Goal: Obtain resource: Obtain resource

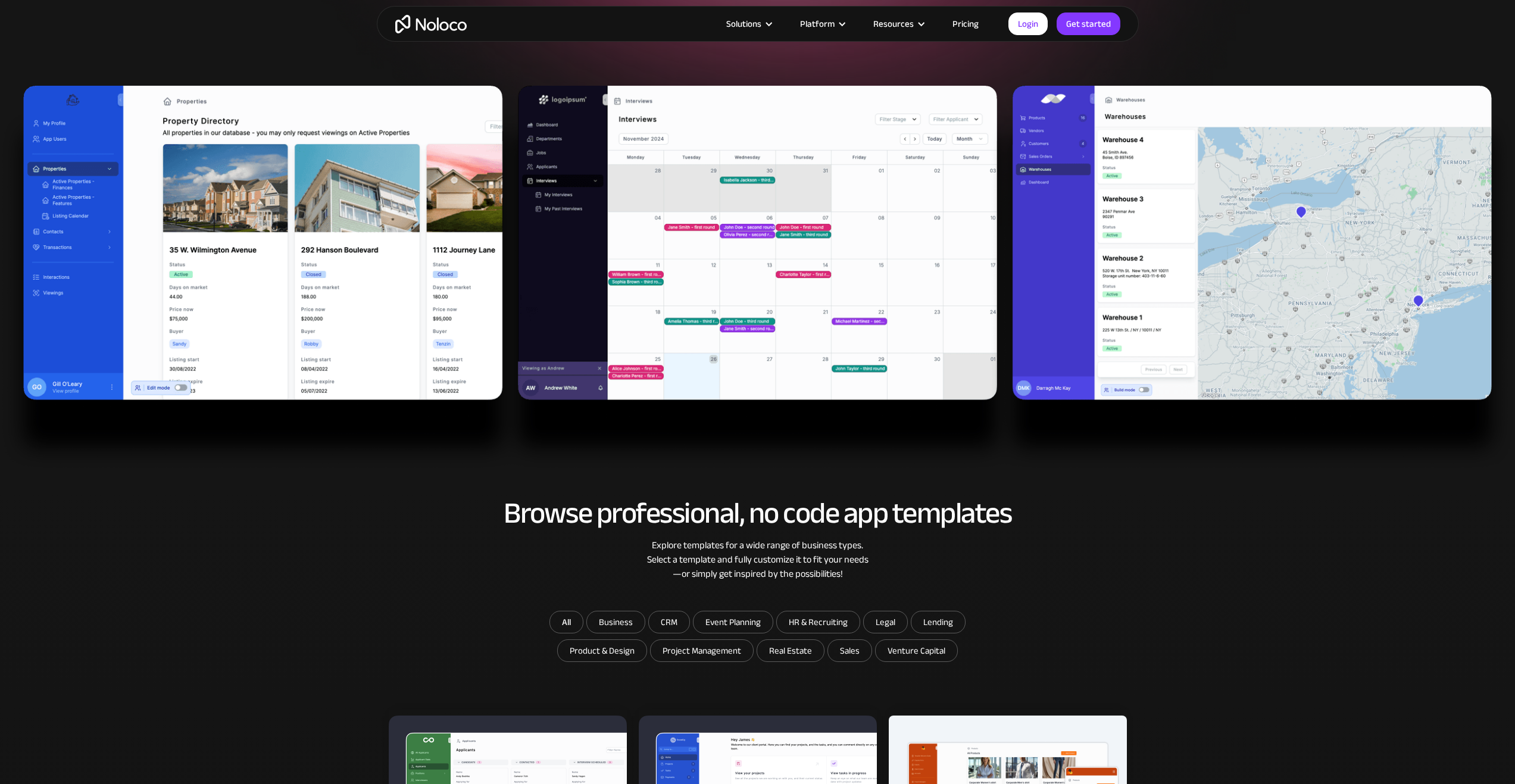
scroll to position [416, 0]
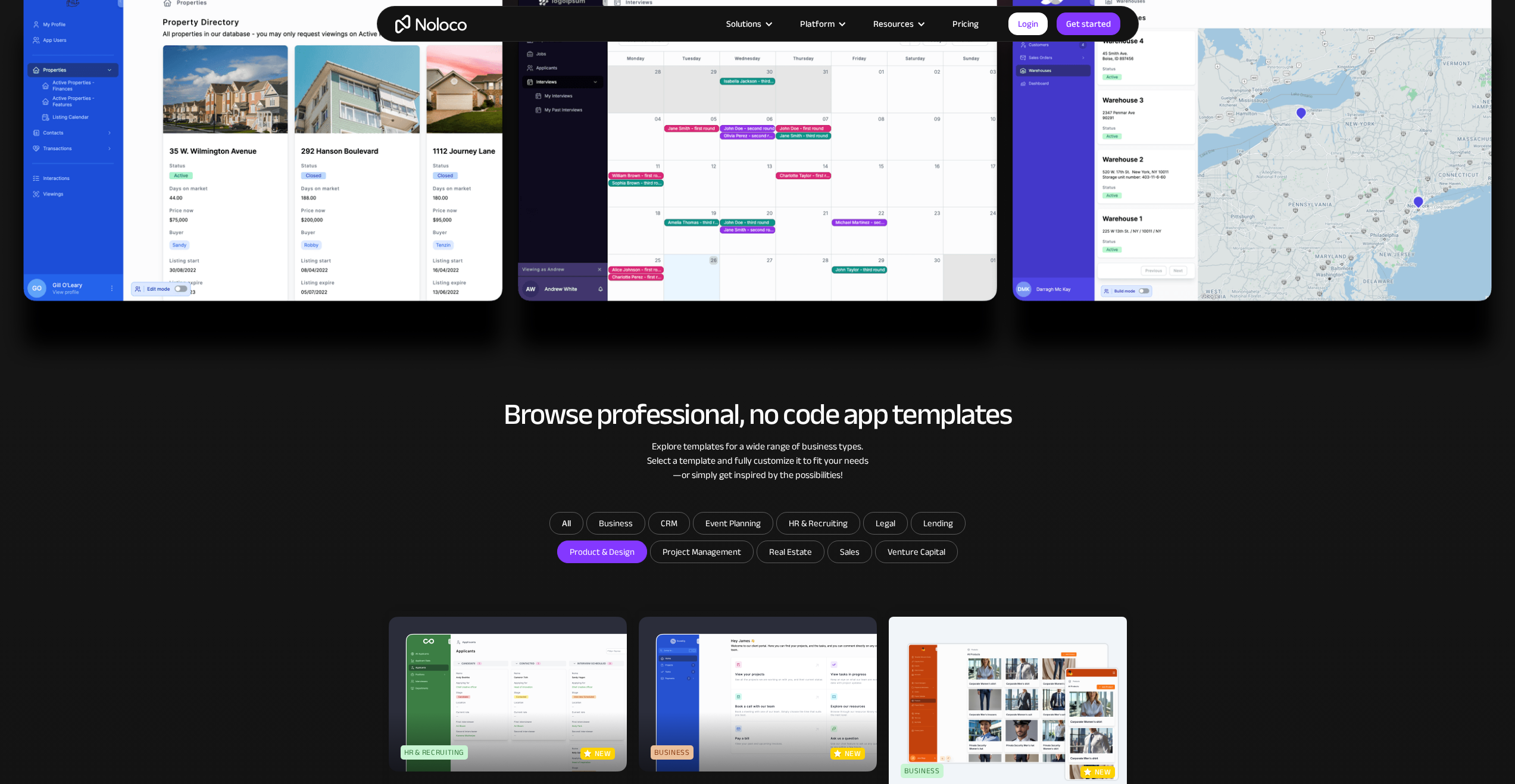
click at [604, 545] on input "Product & Design" at bounding box center [602, 552] width 88 height 21
checkbox input "true"
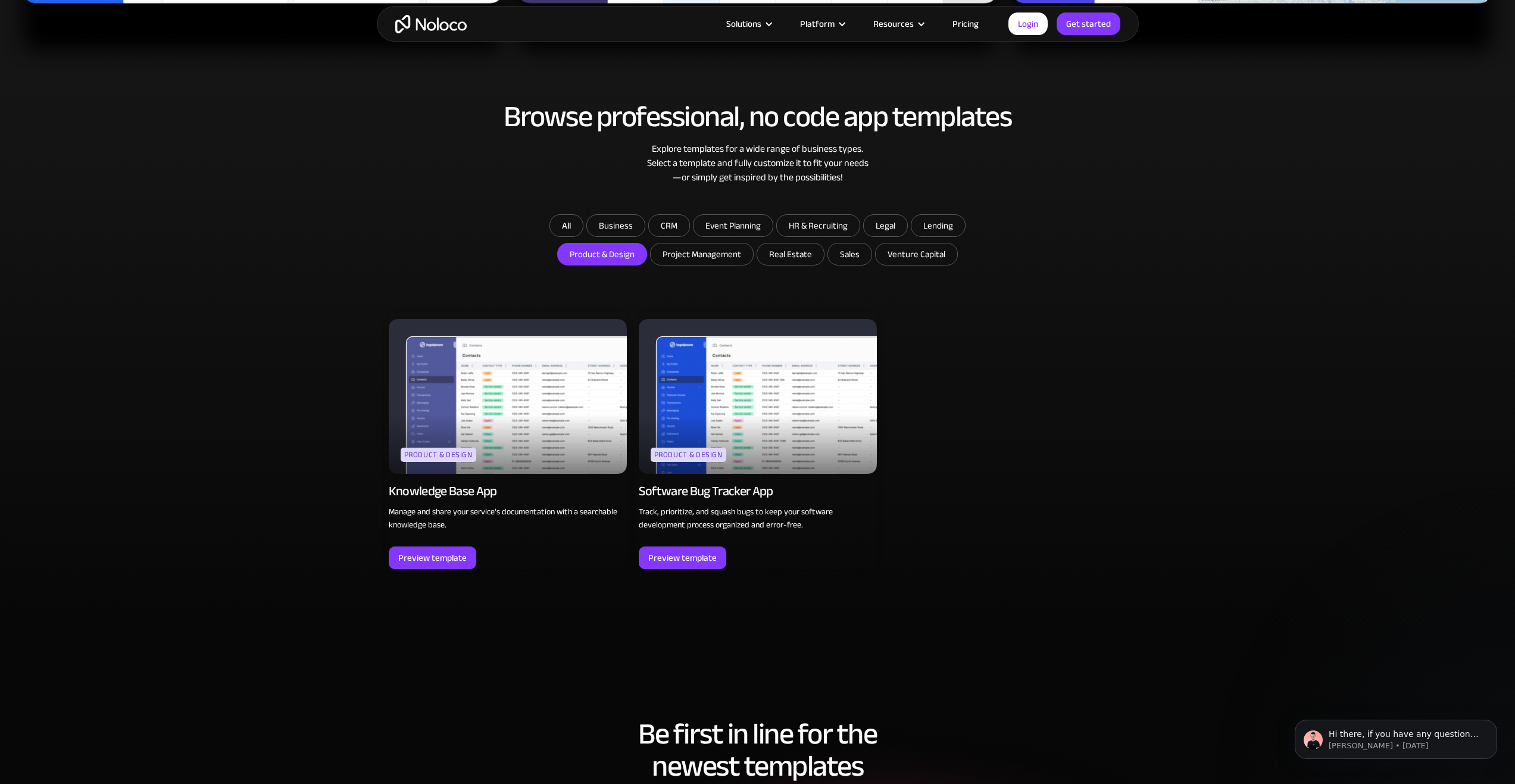
scroll to position [0, 0]
click at [783, 250] on input "Real Estate" at bounding box center [790, 254] width 66 height 21
checkbox input "true"
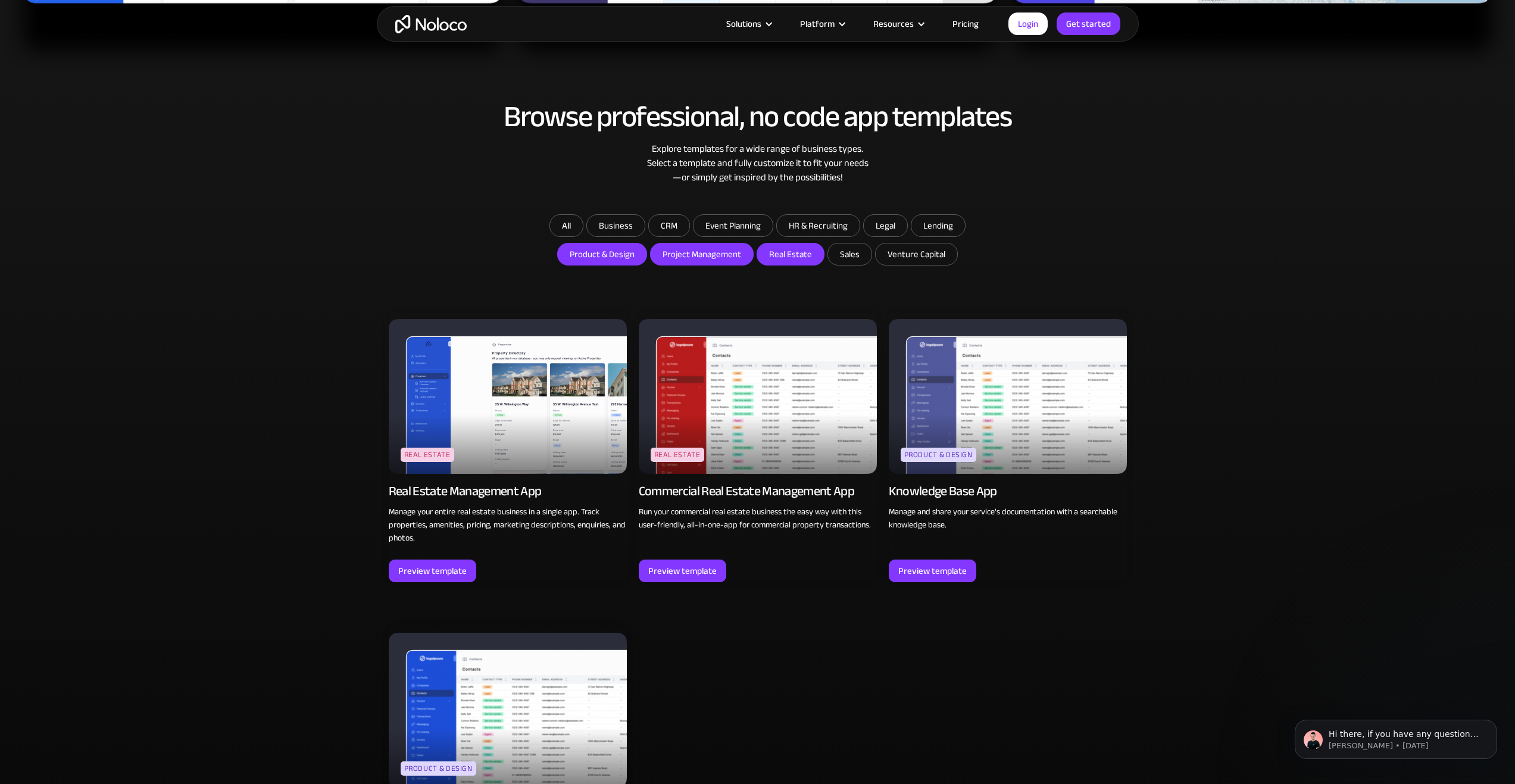
click at [724, 253] on input "Project Management" at bounding box center [702, 254] width 102 height 21
checkbox input "true"
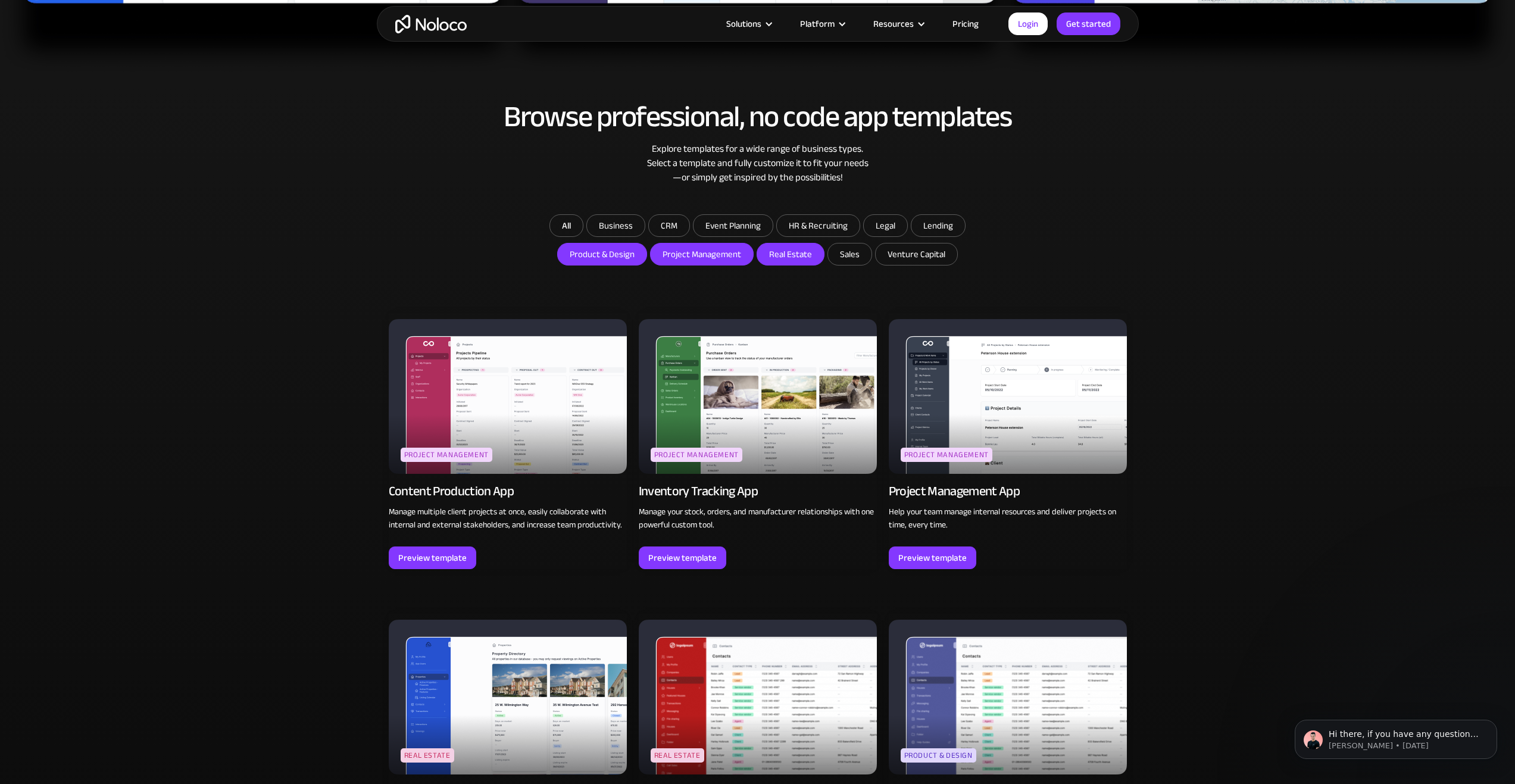
click at [703, 492] on div "Inventory Tracking App" at bounding box center [698, 491] width 119 height 16
